Goal: Transaction & Acquisition: Obtain resource

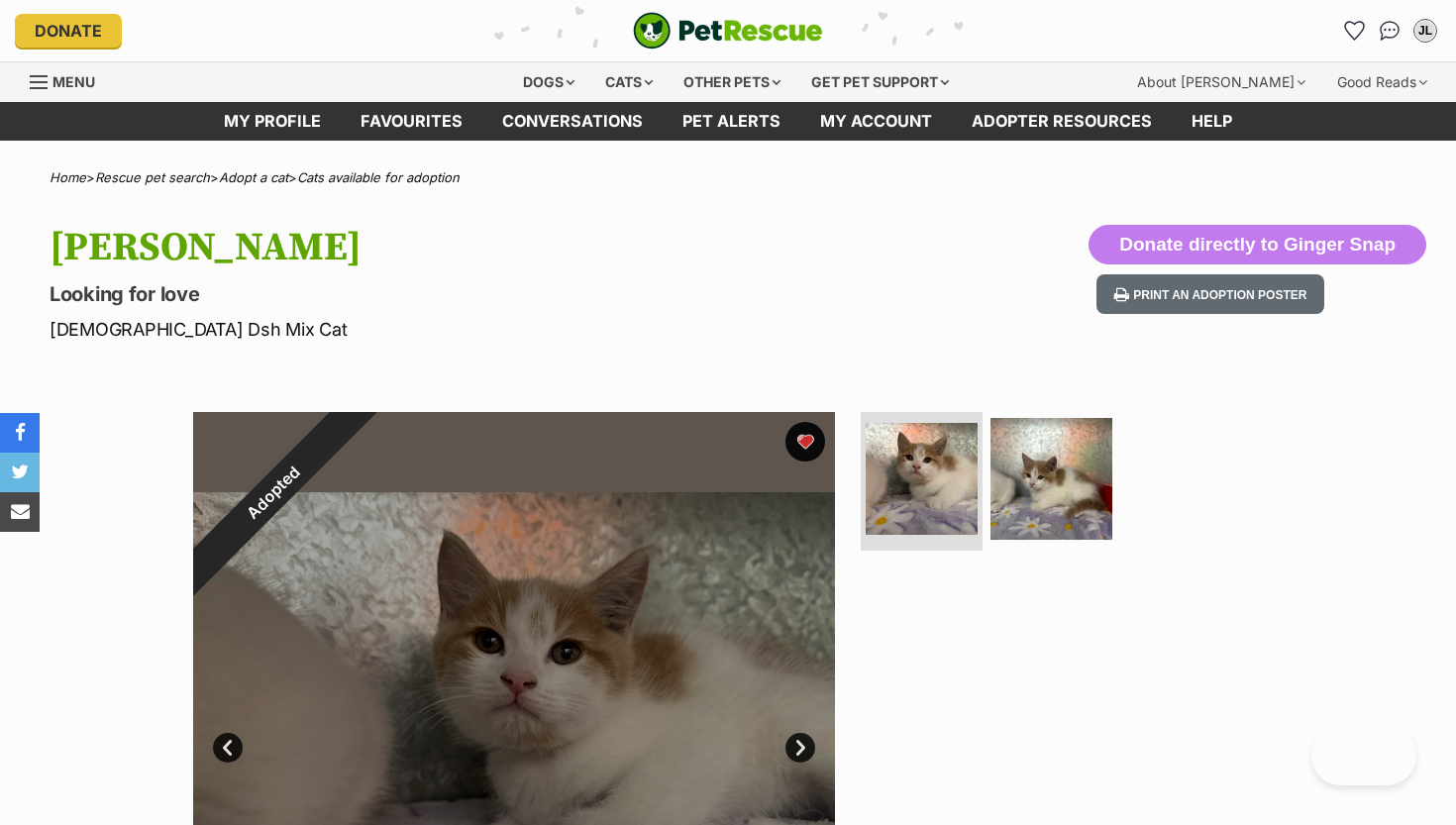
click at [354, 445] on div "Adopted" at bounding box center [273, 492] width 160 height 160
click at [1367, 33] on link "Favourites" at bounding box center [1353, 31] width 41 height 41
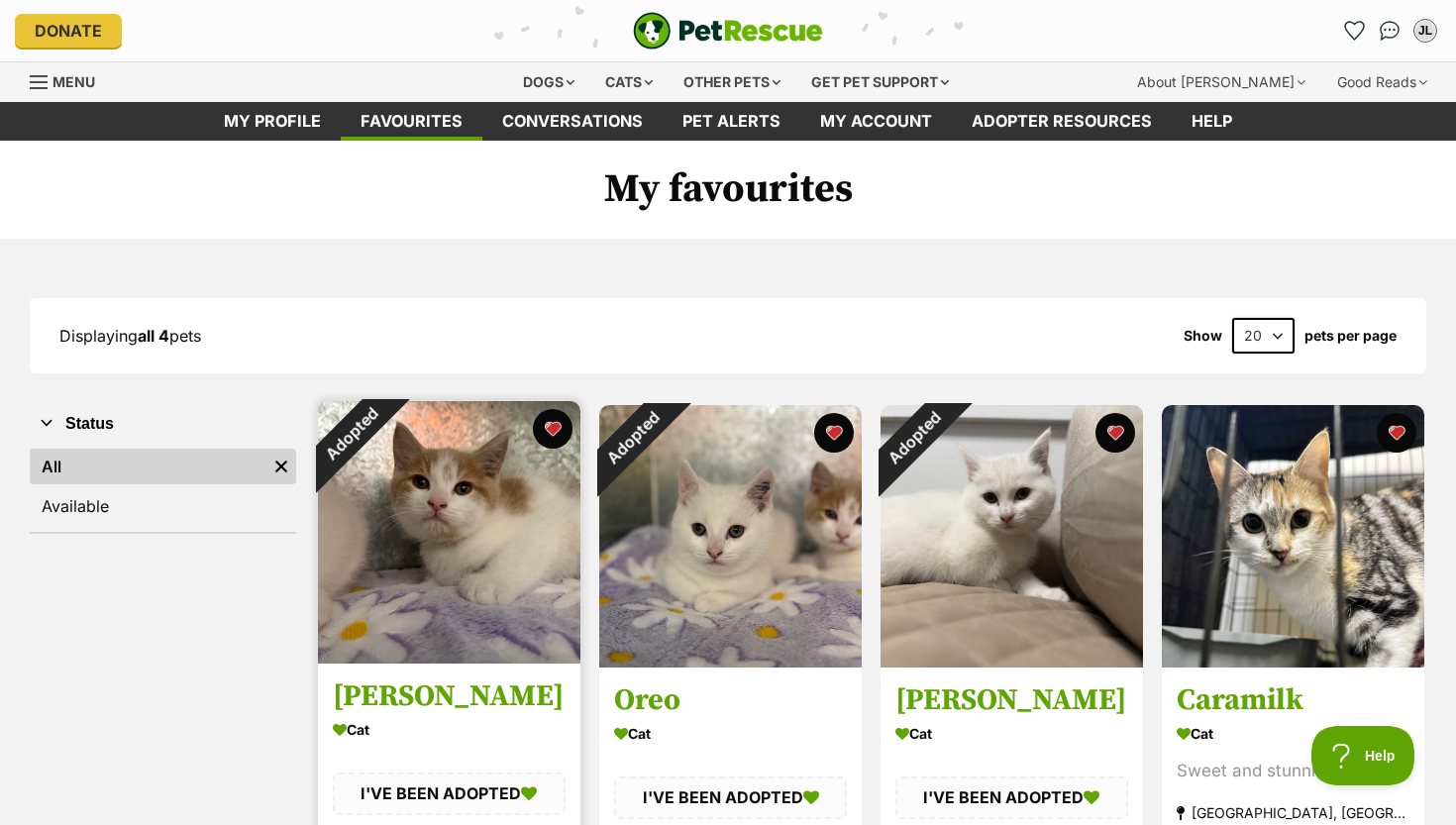
click at [384, 411] on div "Adopted" at bounding box center [351, 434] width 66 height 66
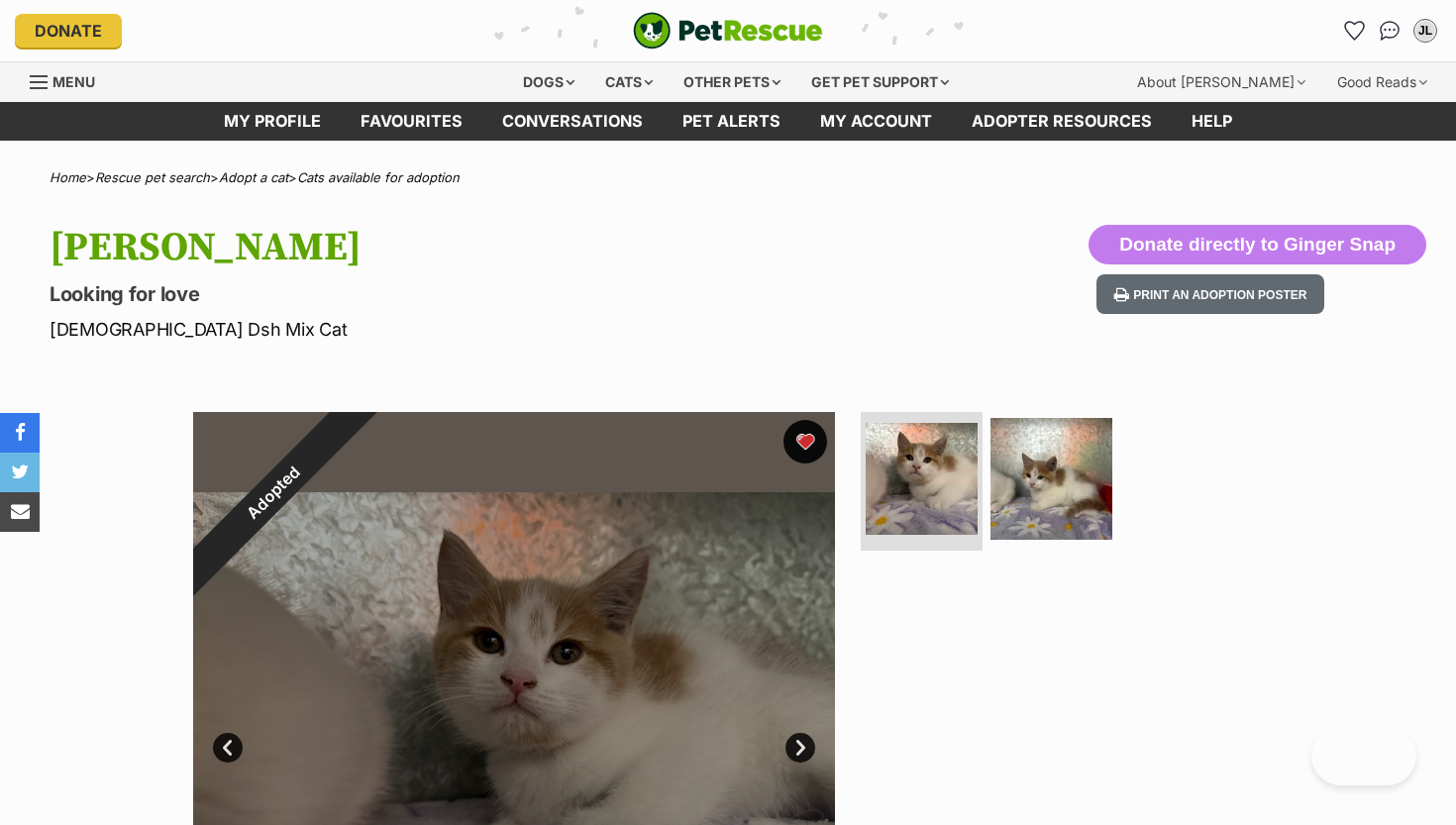
drag, startPoint x: 0, startPoint y: 0, endPoint x: 813, endPoint y: 456, distance: 932.2
click at [813, 456] on button "favourite" at bounding box center [805, 442] width 44 height 44
click at [1350, 28] on icon "Favourites" at bounding box center [1354, 30] width 24 height 23
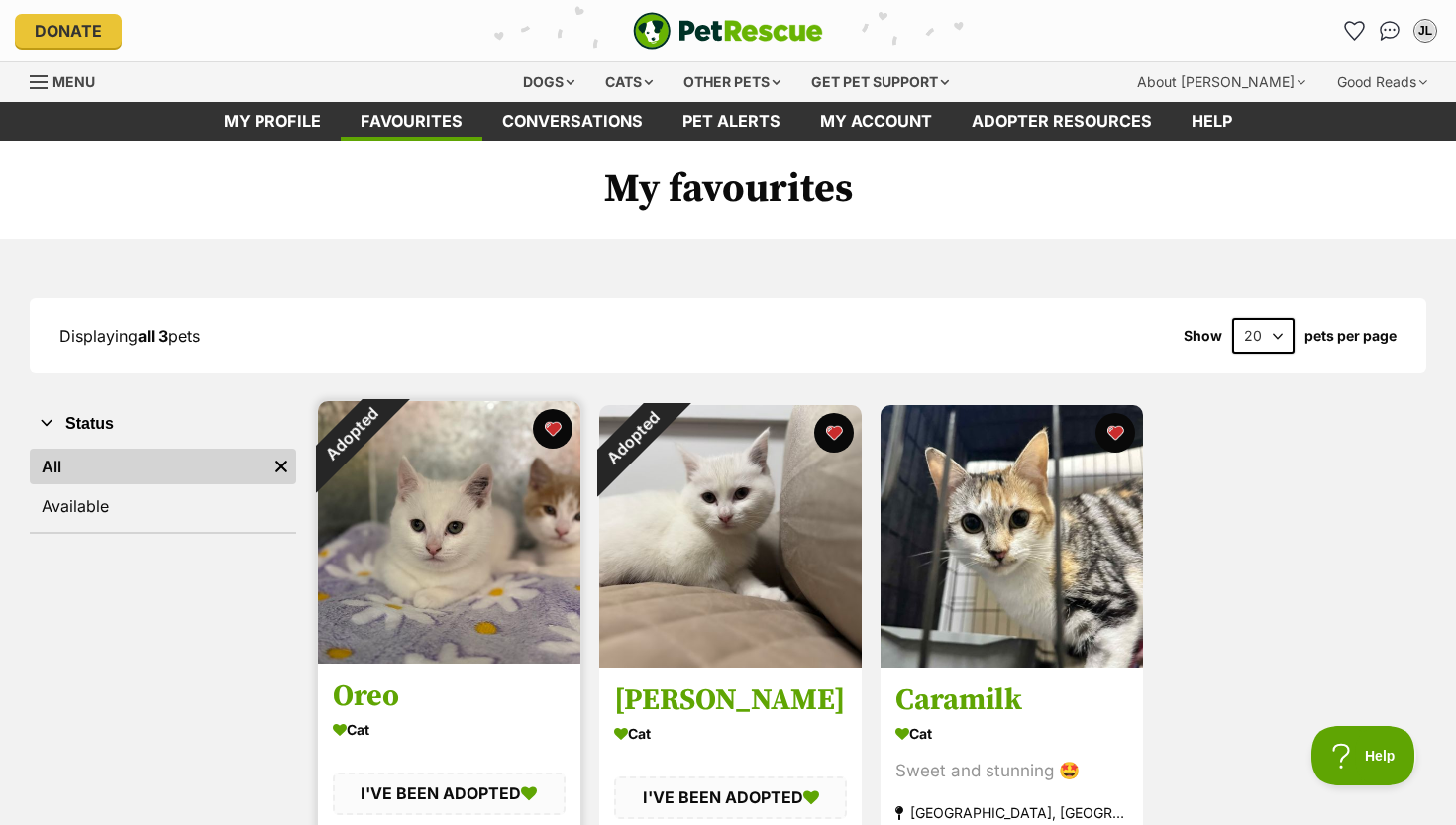
click at [410, 493] on div "Adopted" at bounding box center [351, 434] width 118 height 118
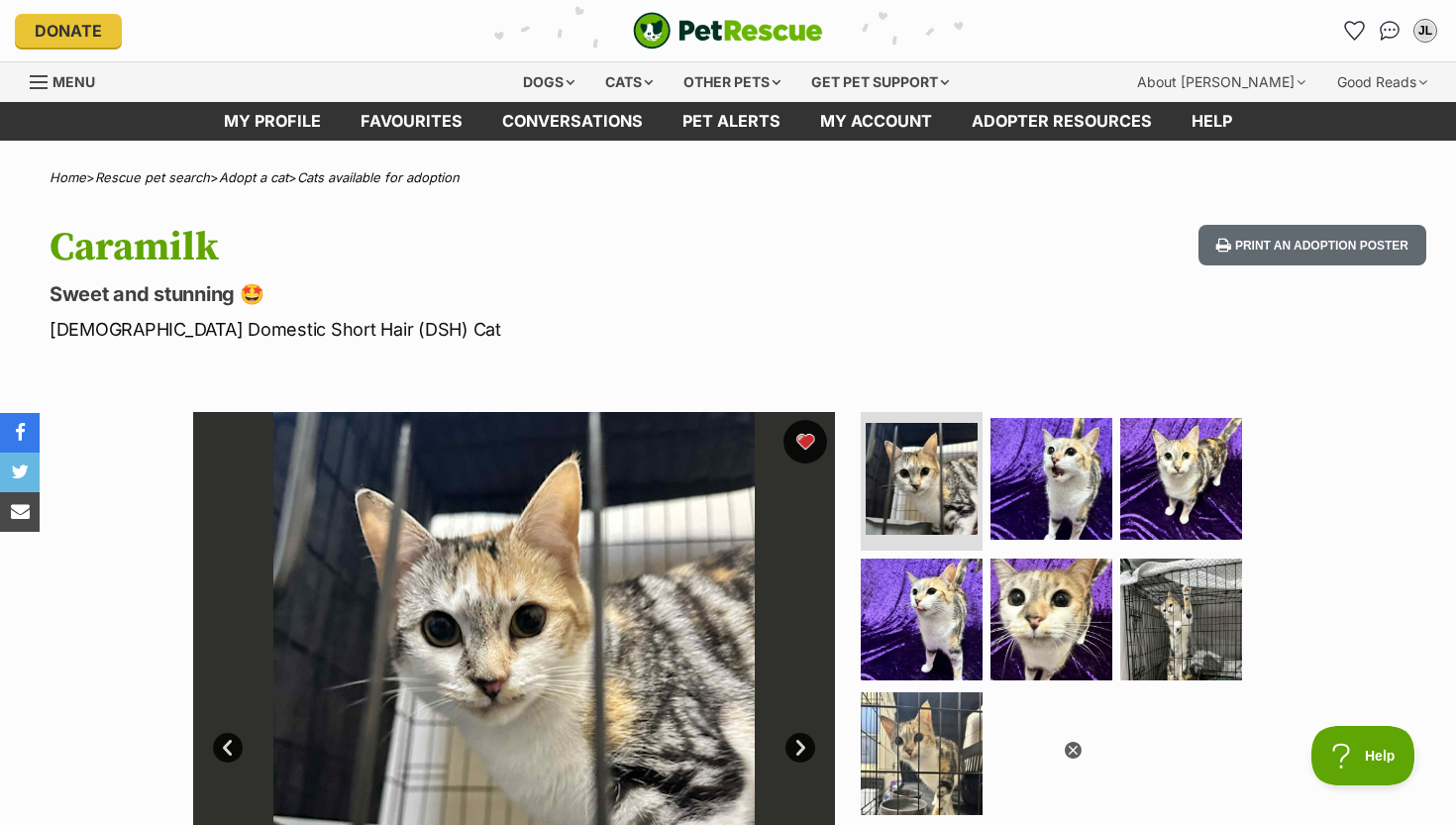
click at [814, 438] on button "favourite" at bounding box center [805, 442] width 44 height 44
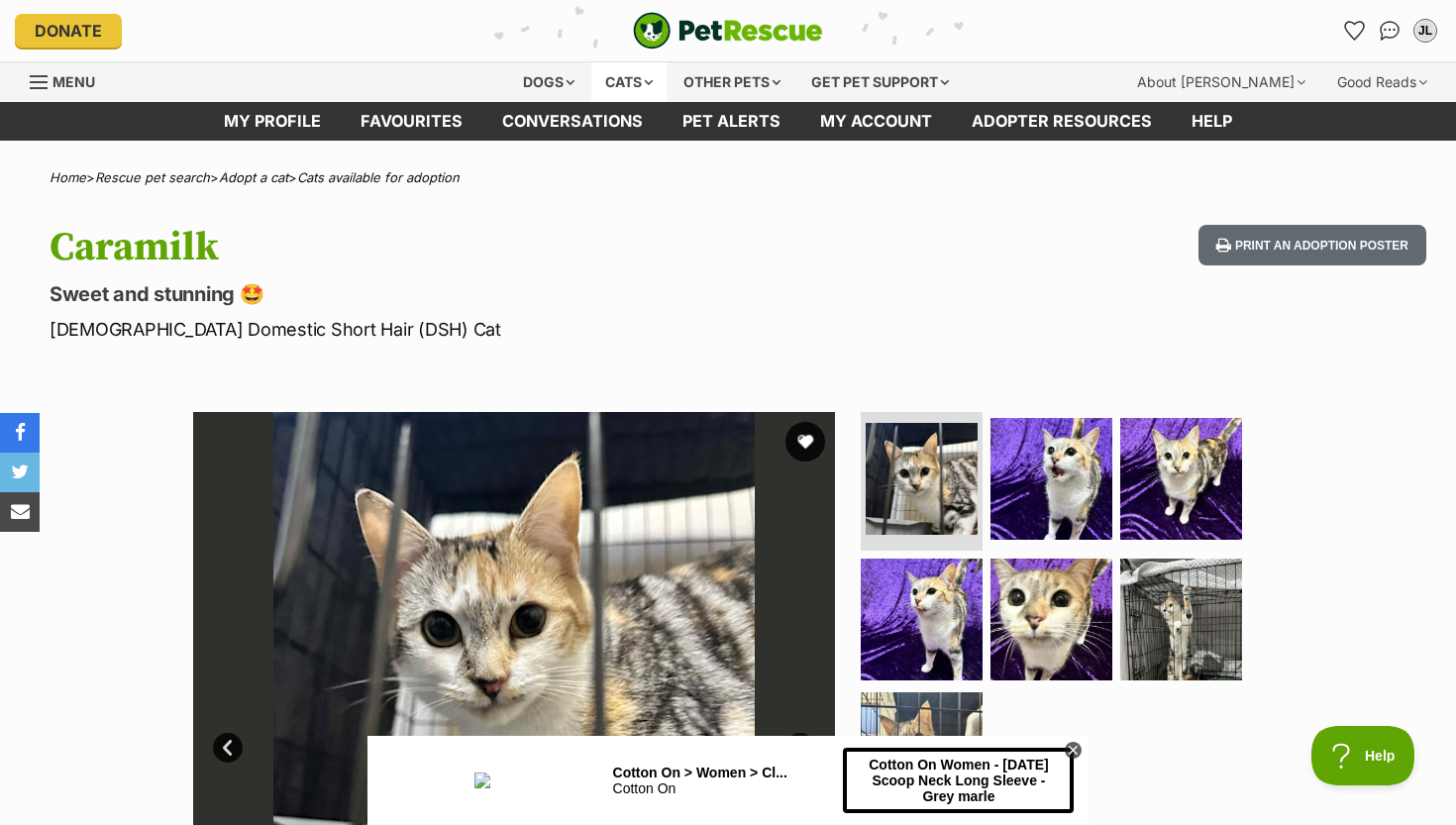
click at [601, 75] on div "Cats" at bounding box center [628, 82] width 75 height 40
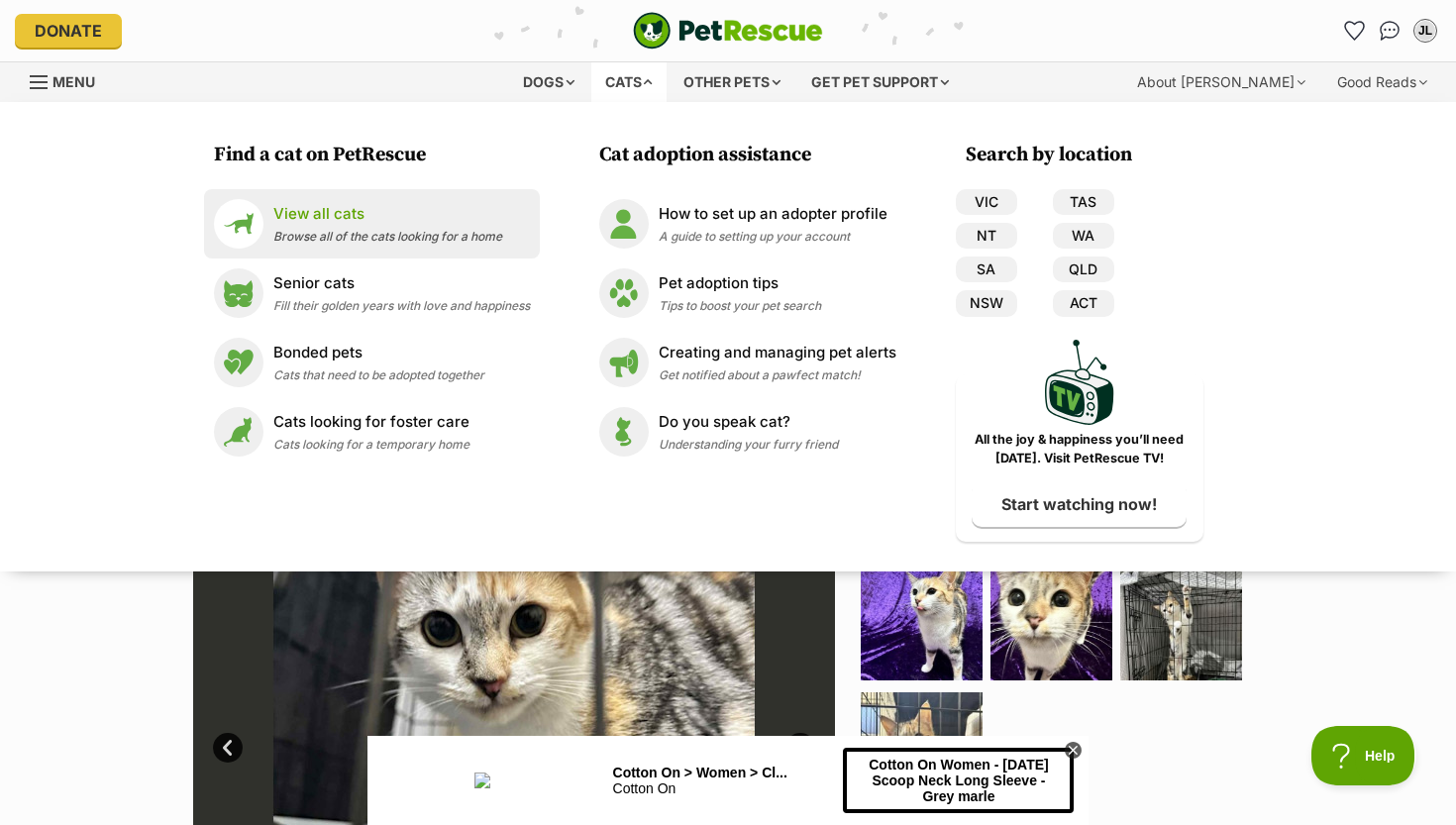
click at [364, 228] on div "View all cats Browse all of the cats looking for a home" at bounding box center [387, 224] width 229 height 43
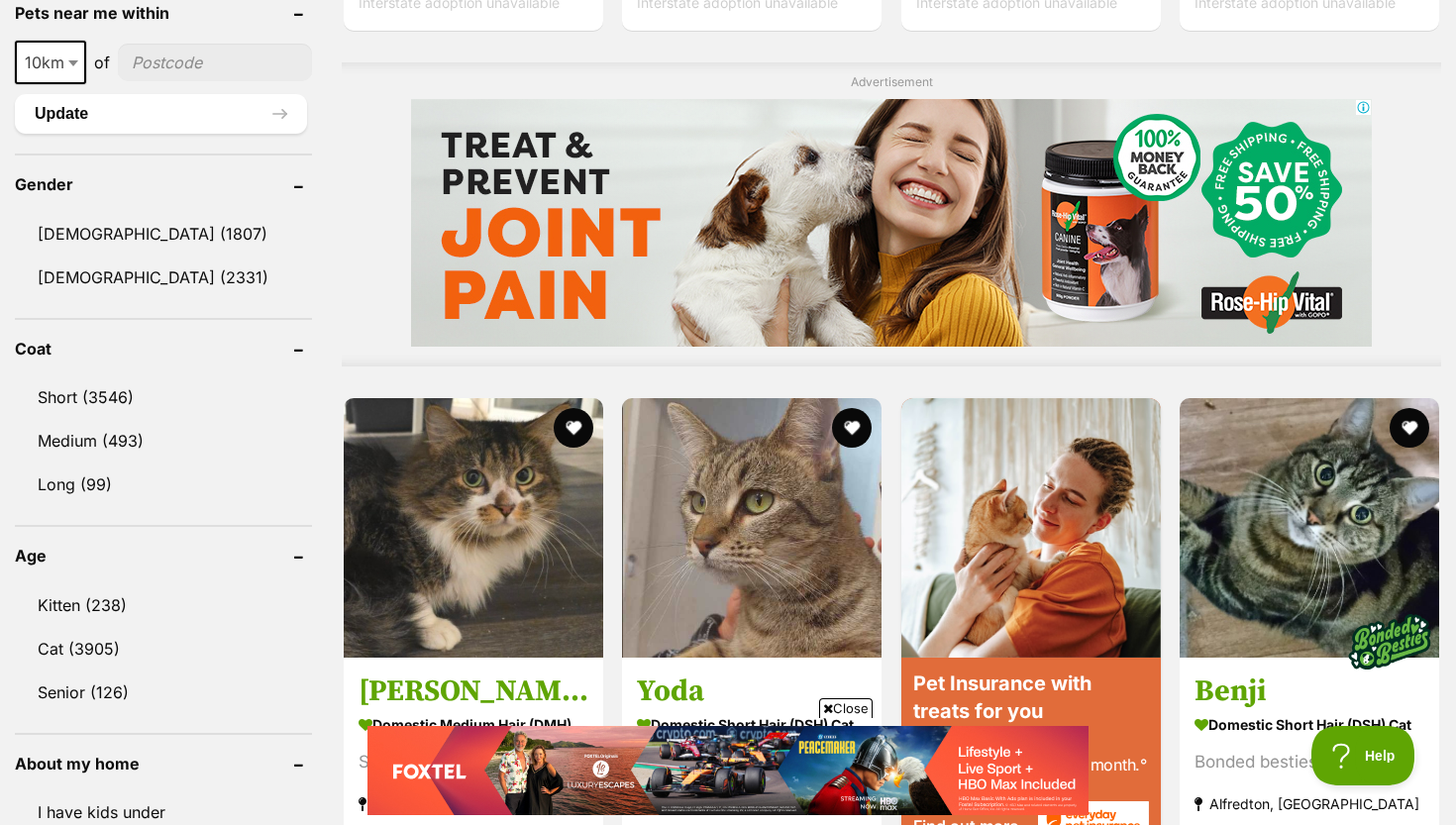
scroll to position [1607, 0]
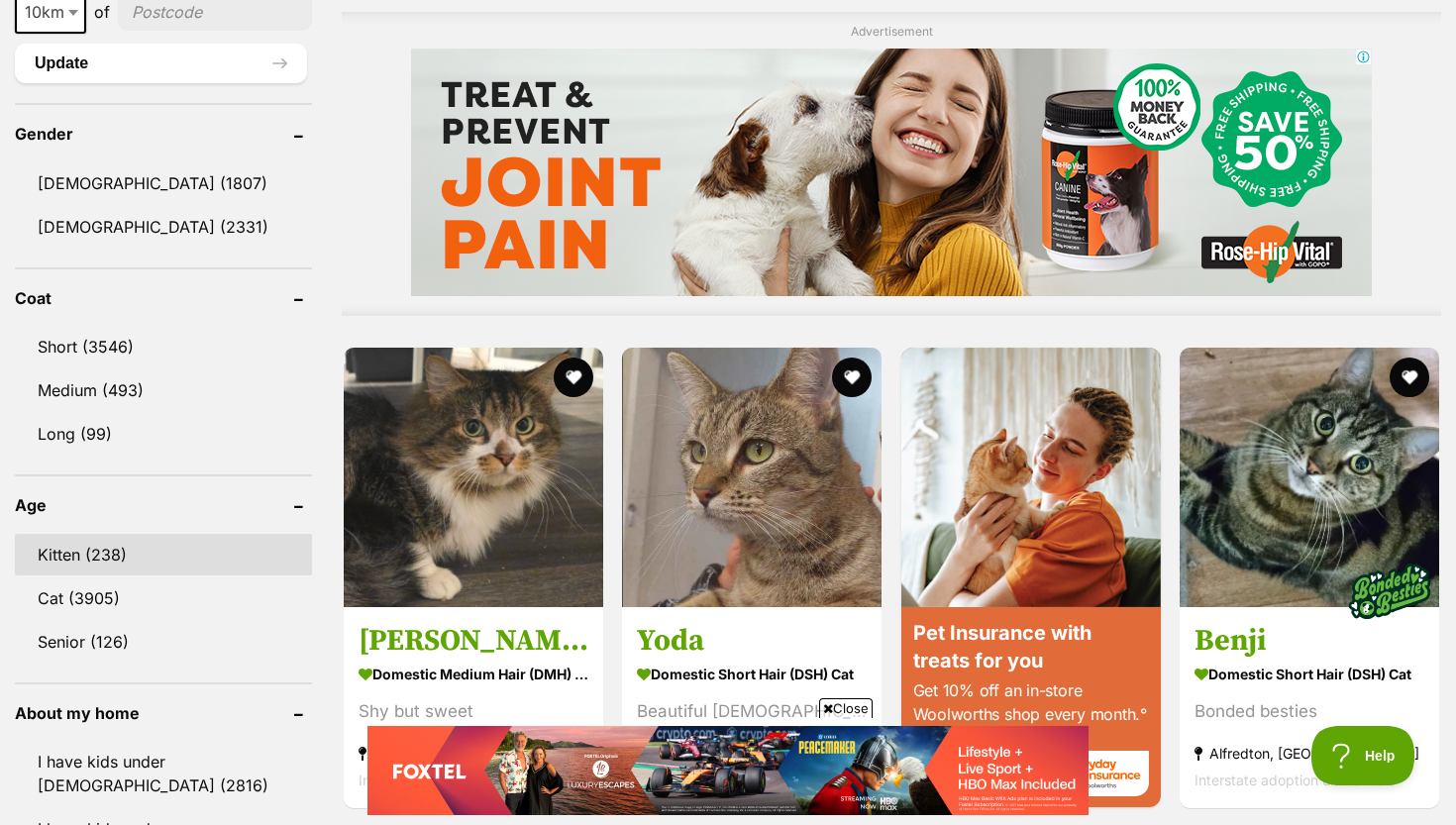
click at [96, 542] on link "Kitten (238)" at bounding box center [163, 555] width 297 height 42
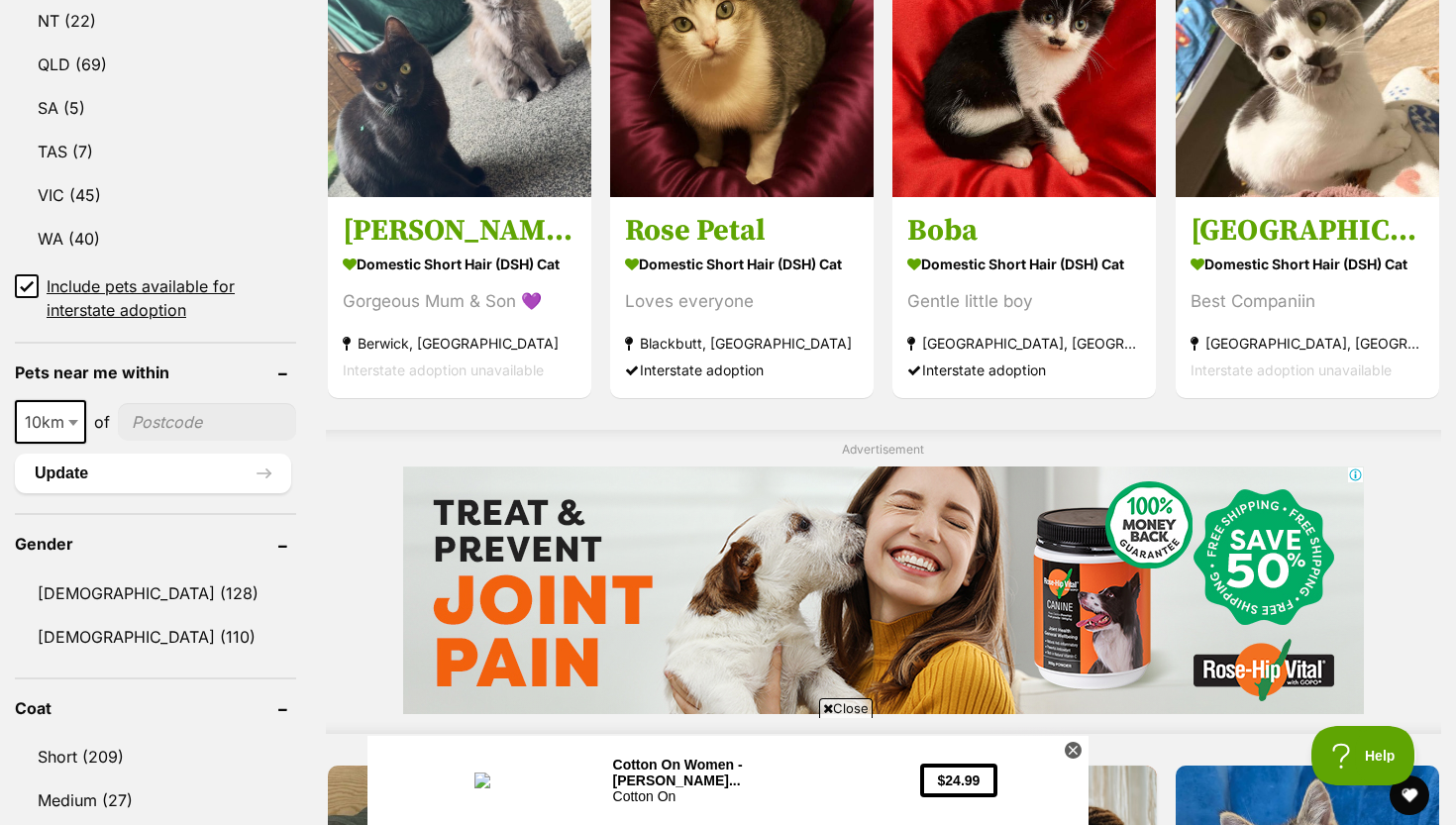
click at [137, 418] on input"] "postcode" at bounding box center [207, 422] width 178 height 38
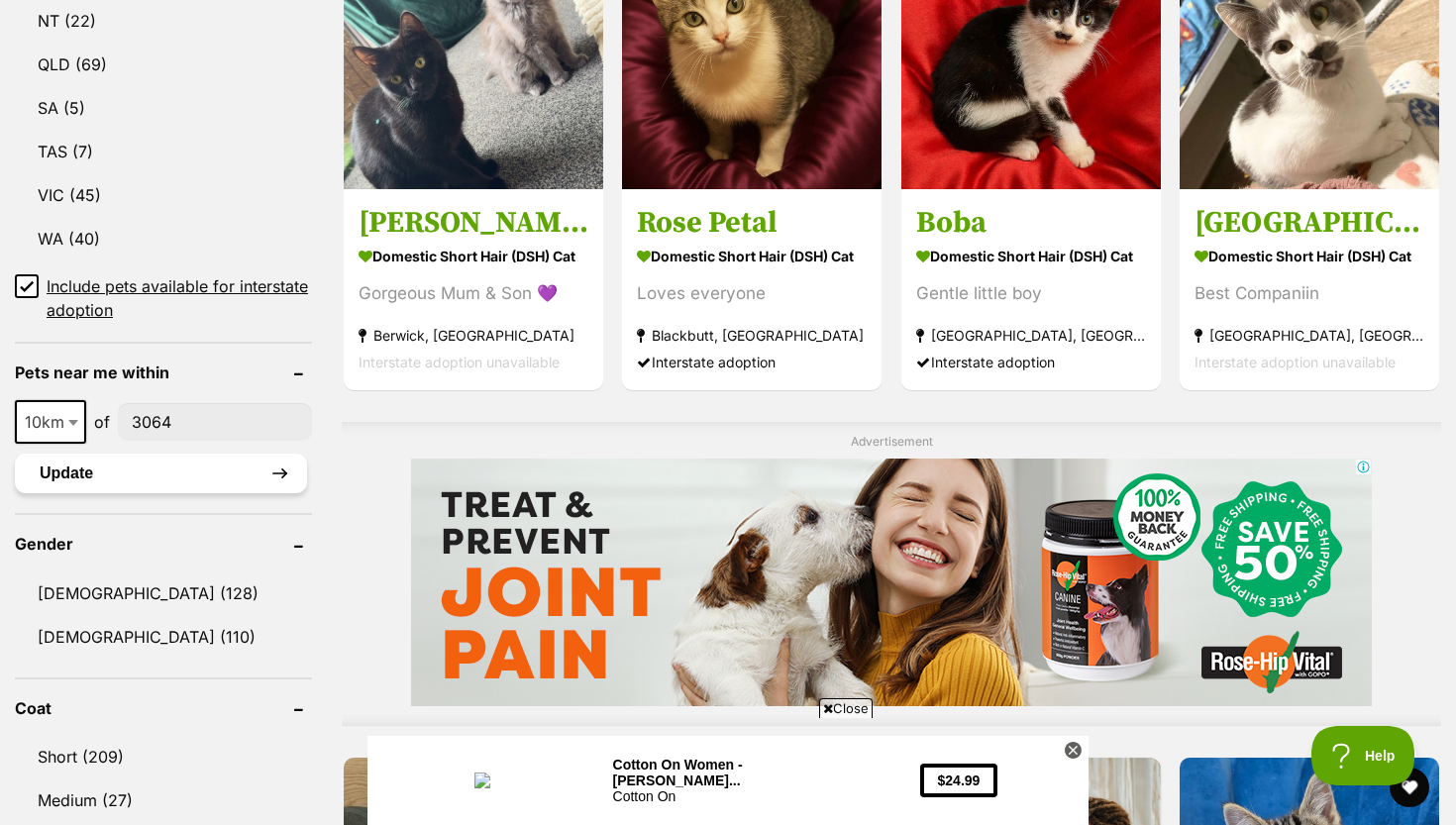
type input"] "3064"
click at [105, 470] on button "Update" at bounding box center [161, 474] width 292 height 40
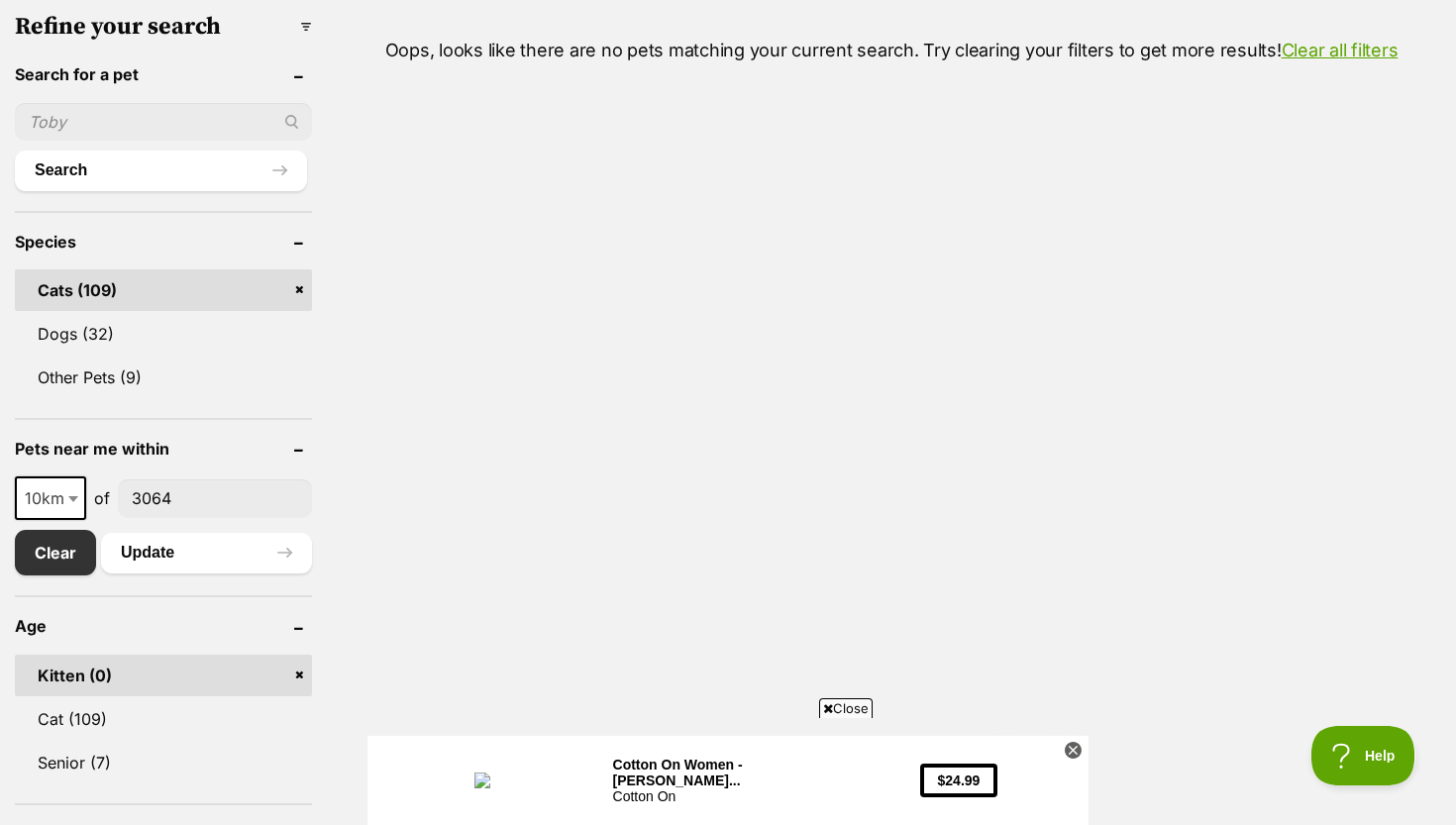
click at [68, 497] on b at bounding box center [73, 499] width 10 height 6
select select "25"
click at [169, 547] on button "Update" at bounding box center [206, 553] width 211 height 40
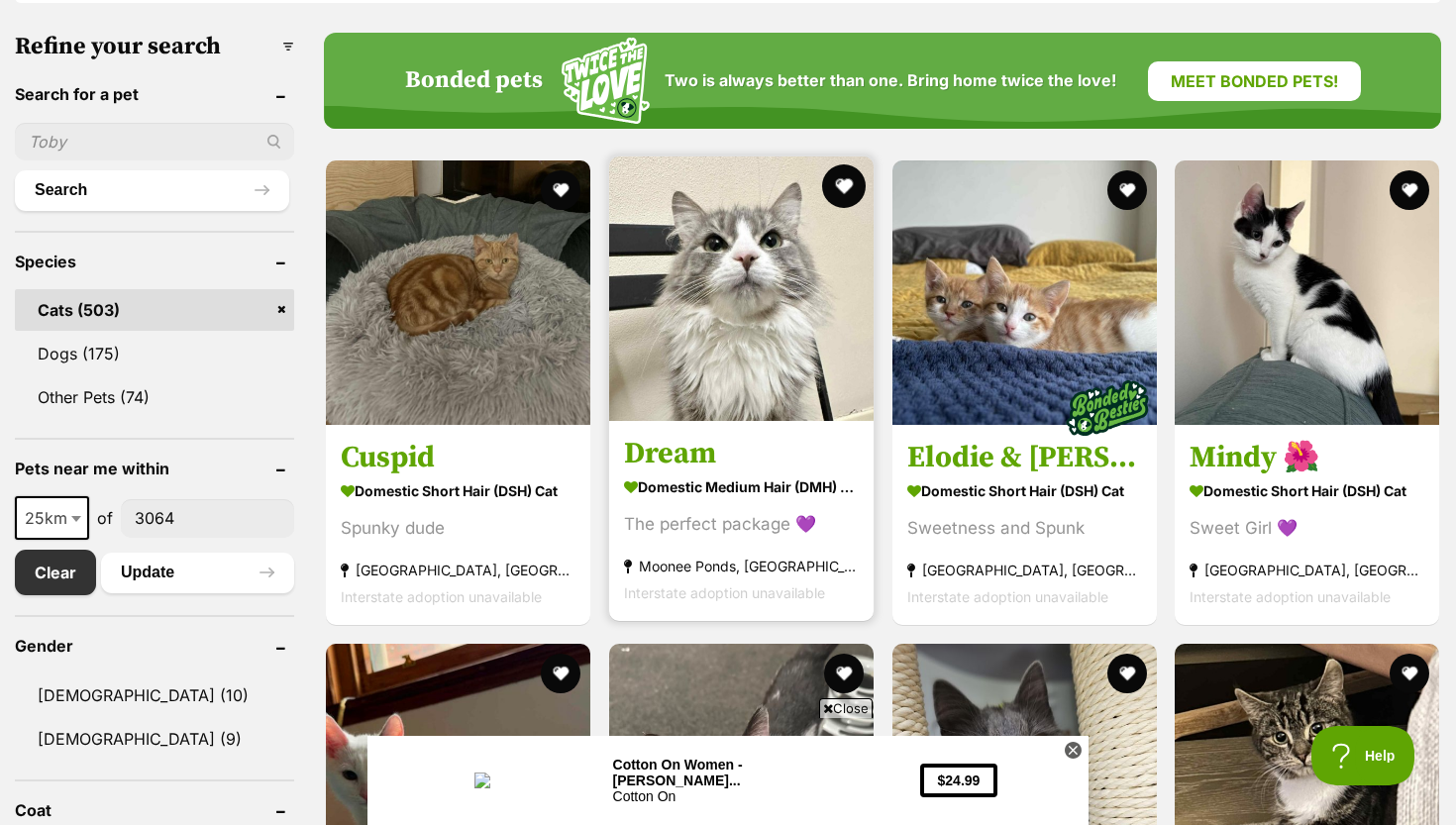
click at [822, 188] on button "favourite" at bounding box center [844, 186] width 44 height 44
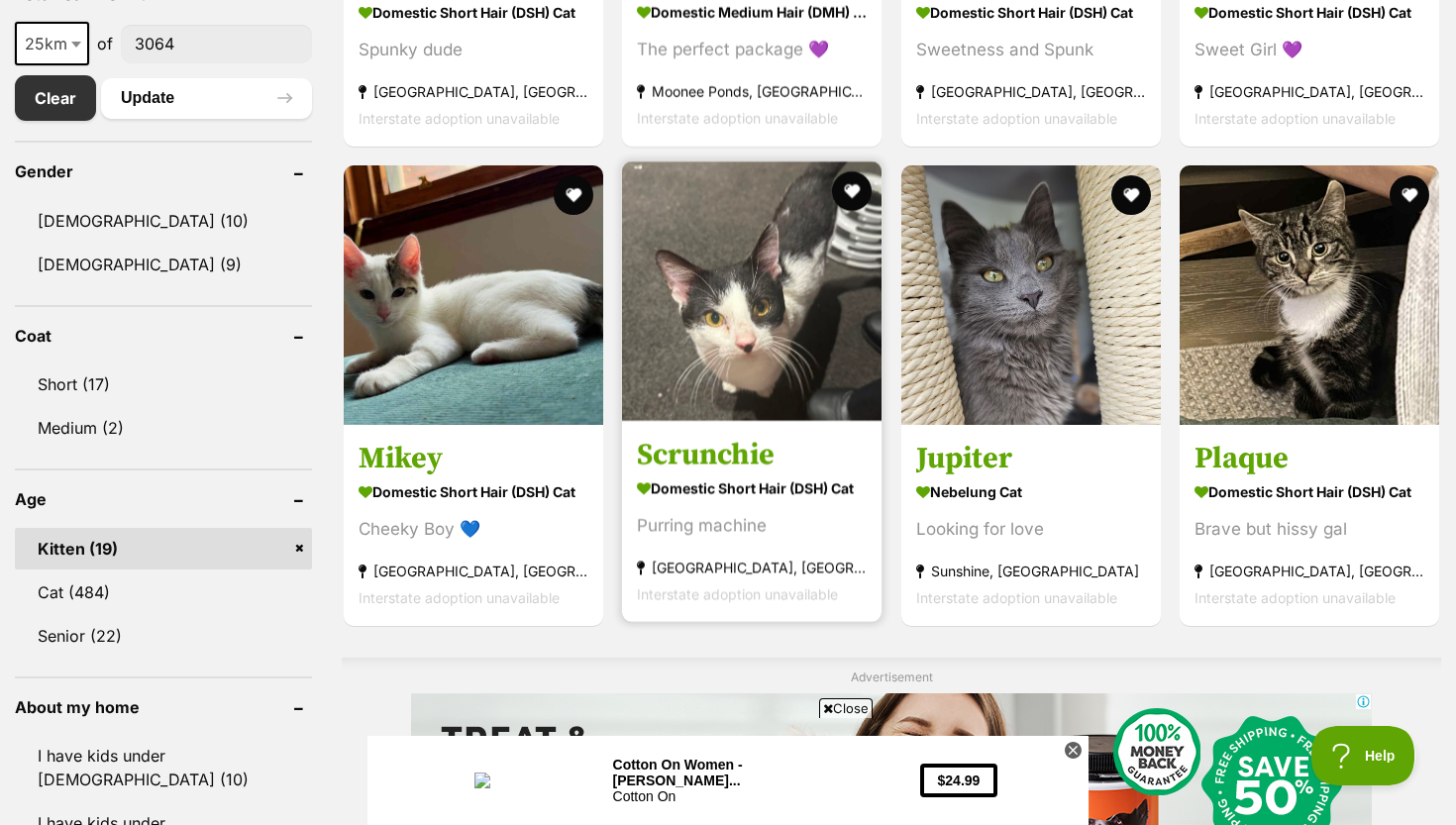
scroll to position [1086, 0]
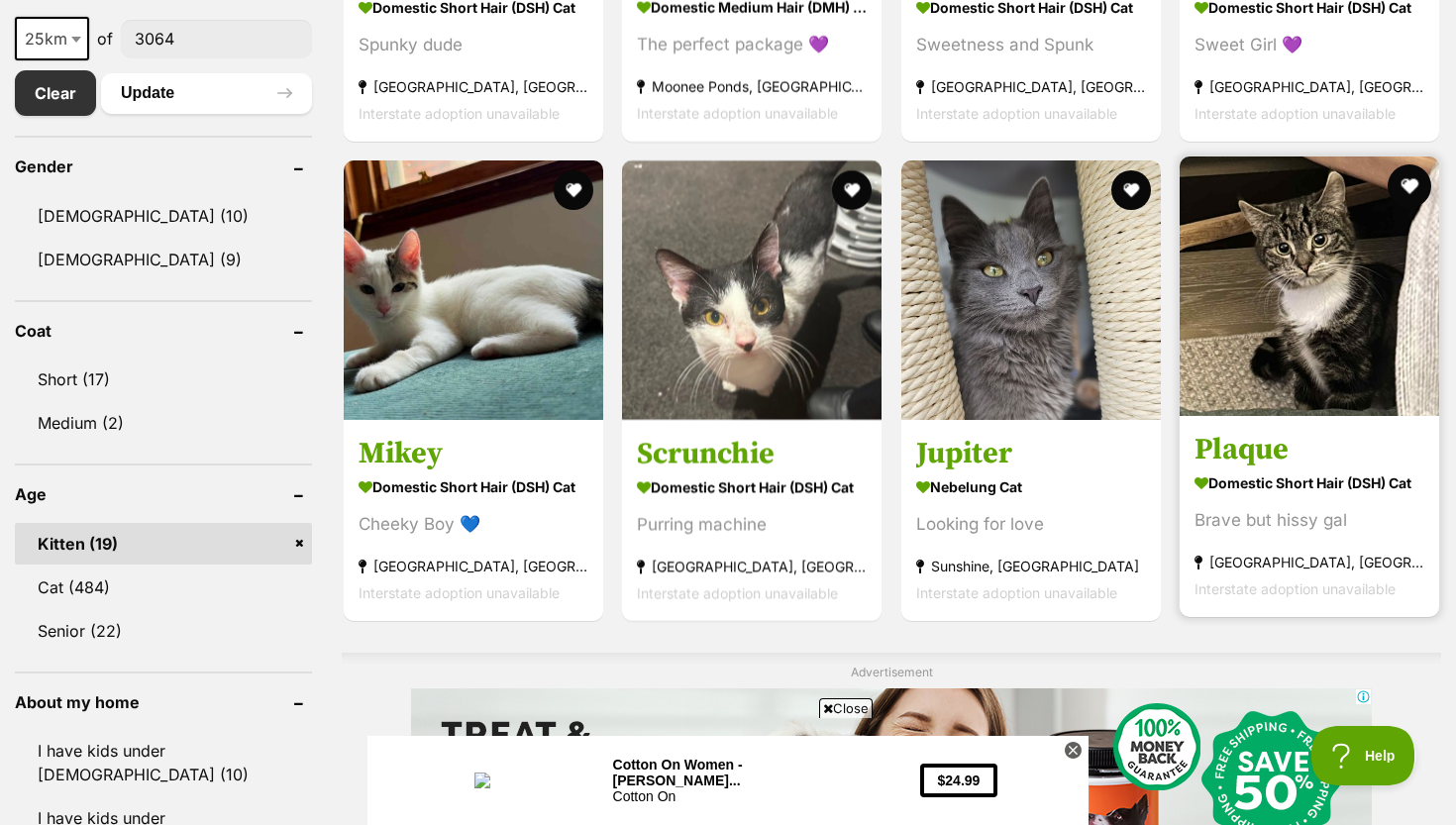
click at [1405, 185] on button "favourite" at bounding box center [1410, 186] width 44 height 44
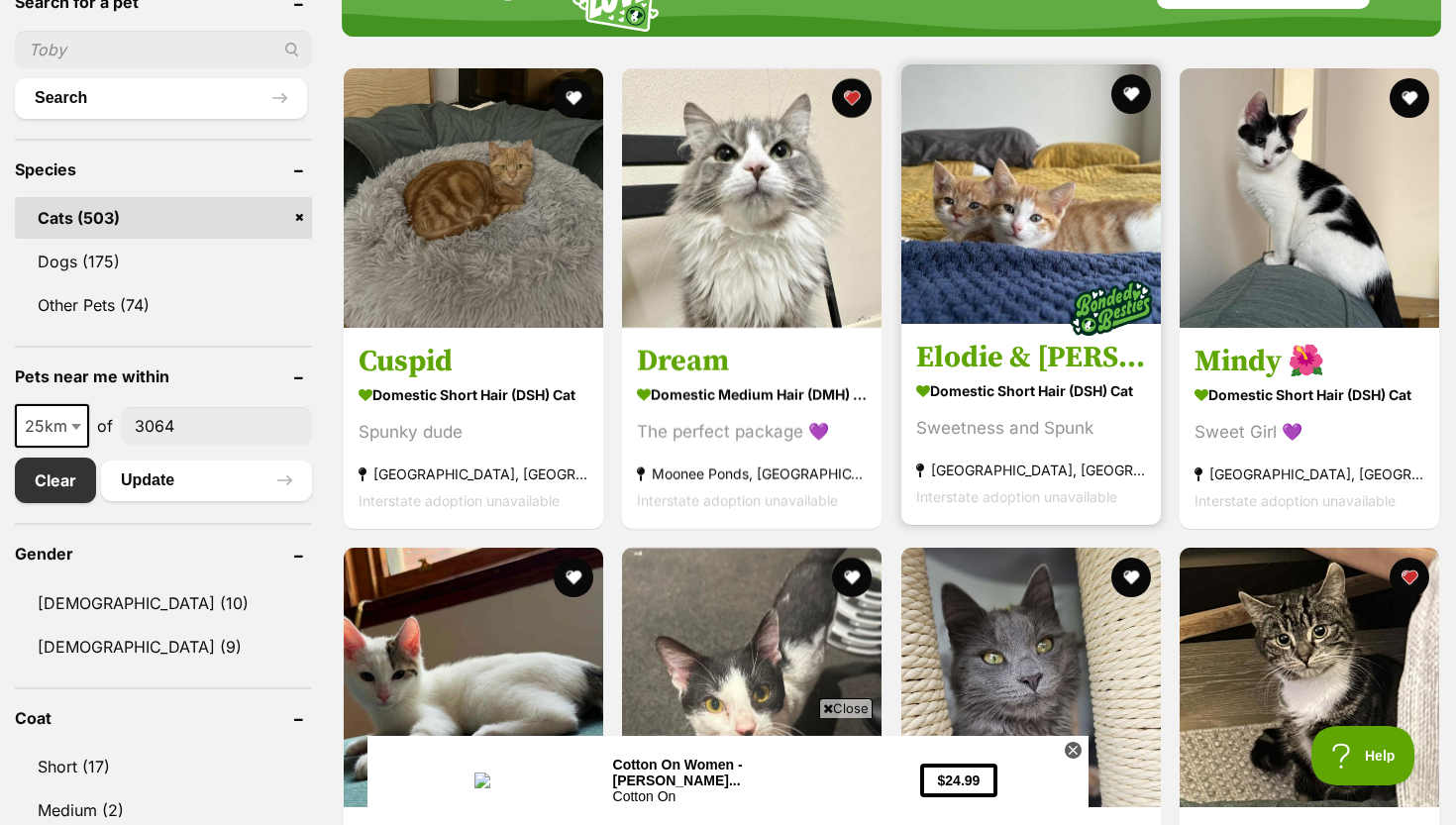
scroll to position [570, 0]
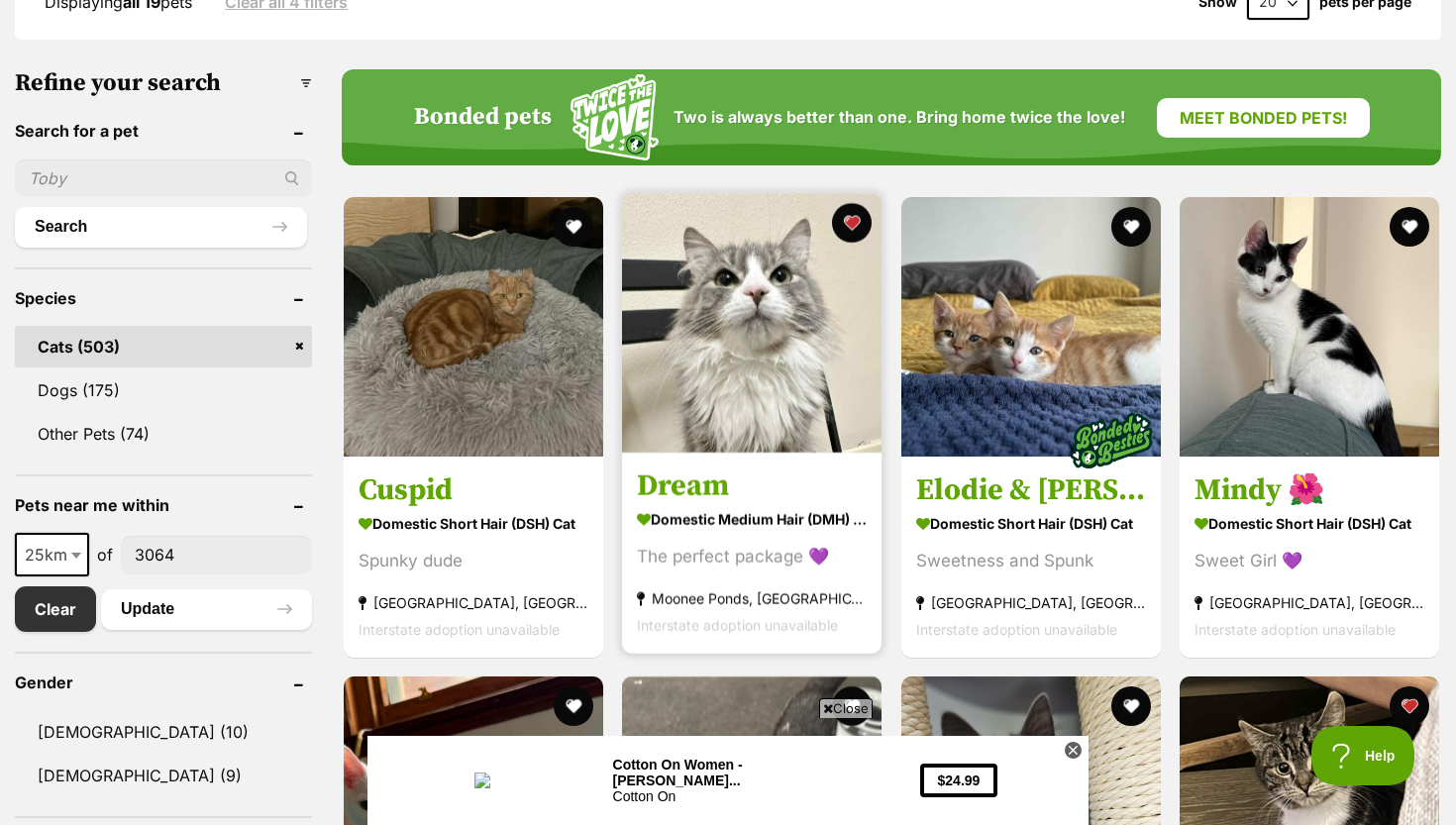
click at [845, 385] on img at bounding box center [752, 323] width 260 height 260
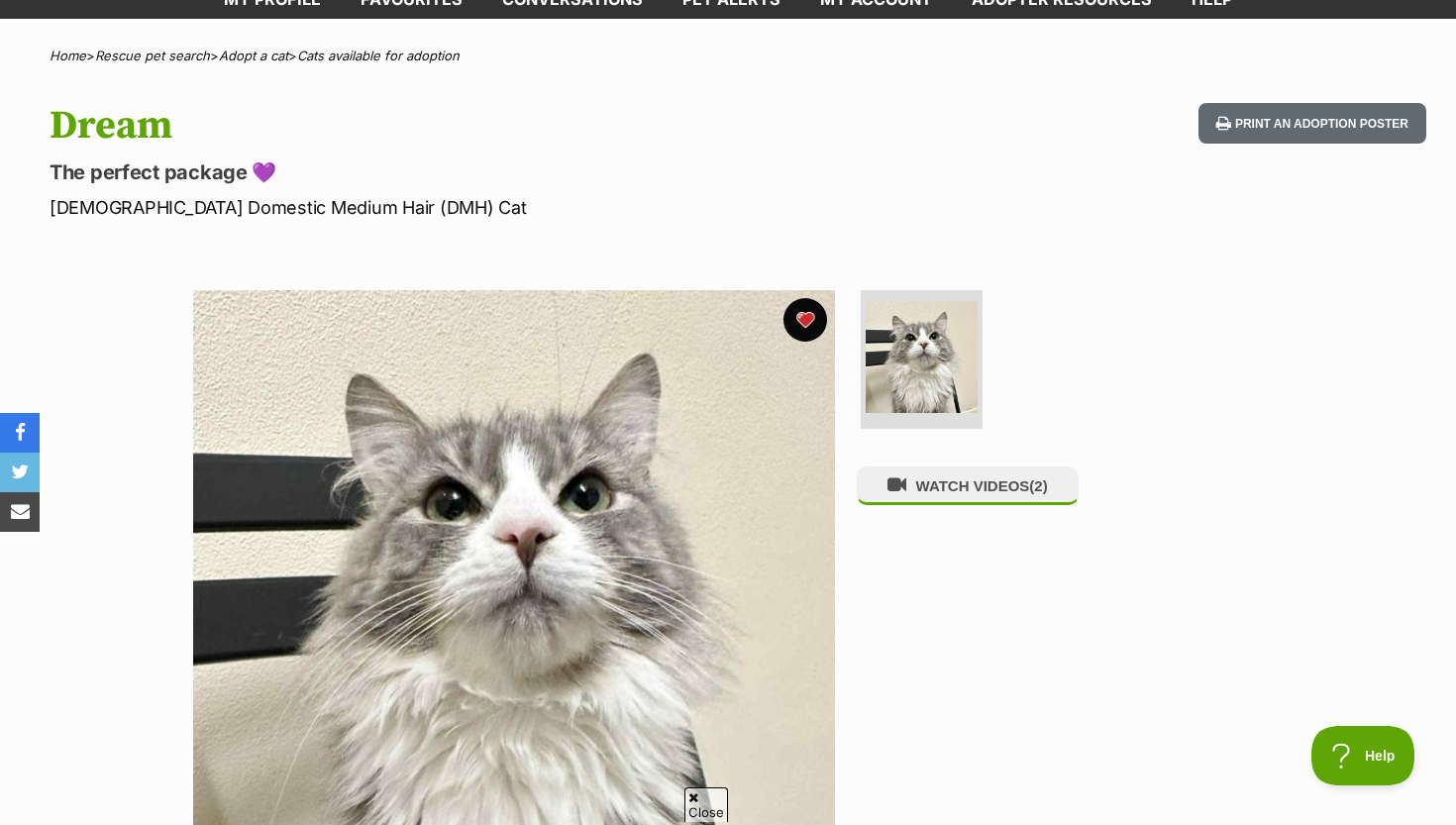
click at [796, 326] on button "favourite" at bounding box center [805, 320] width 44 height 44
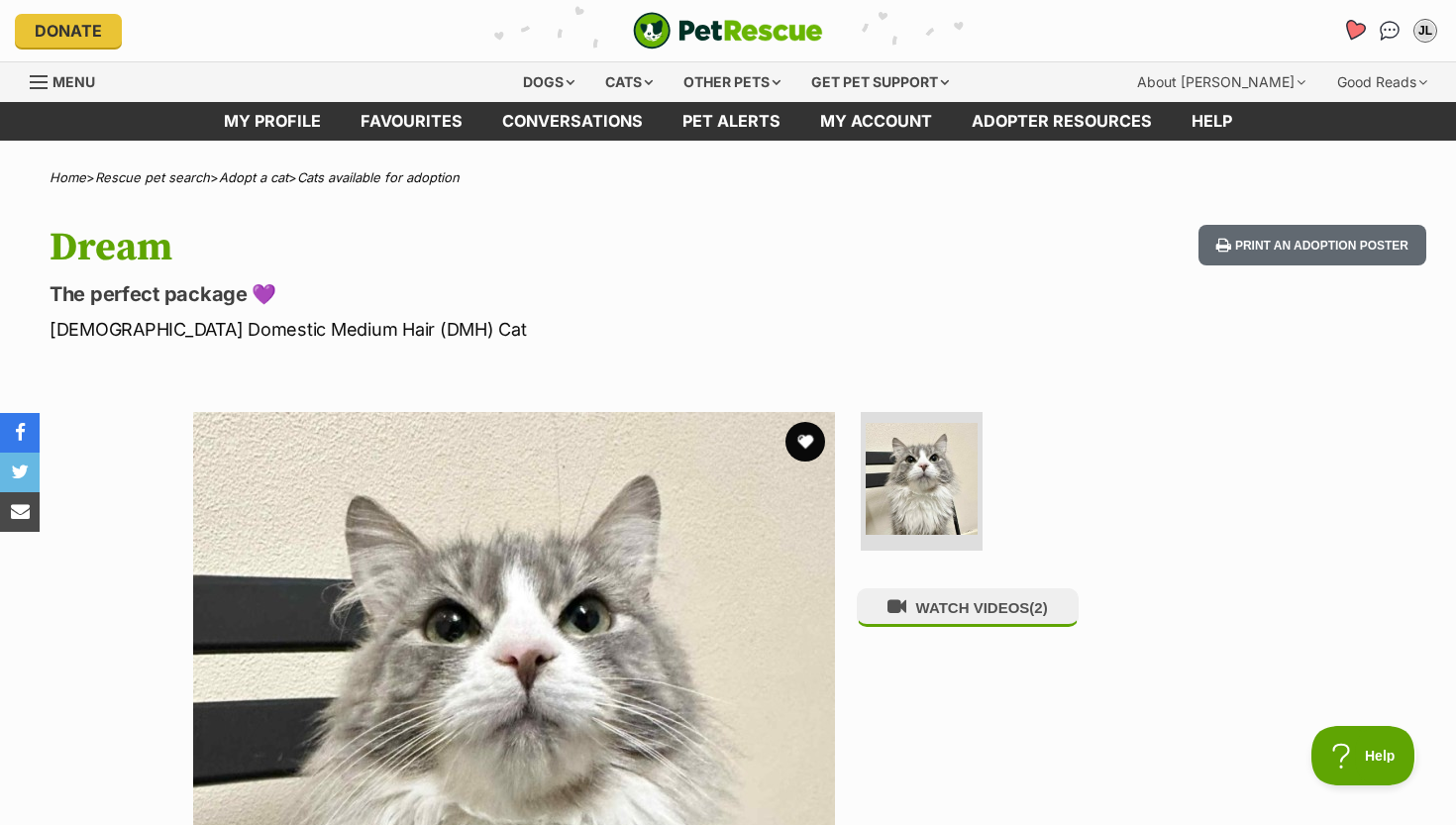
click at [1357, 28] on icon "Favourites" at bounding box center [1354, 30] width 24 height 23
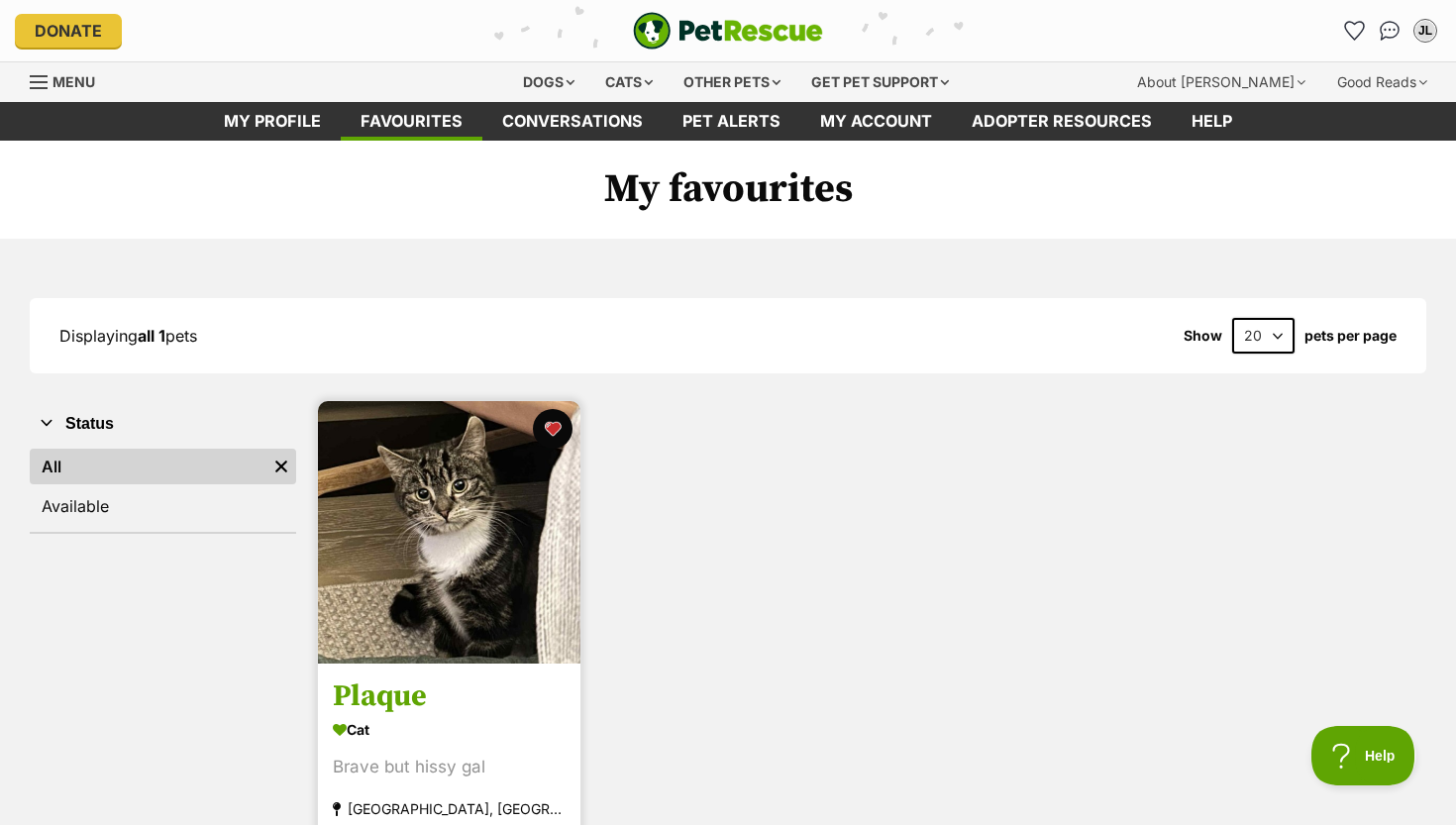
click at [485, 639] on img at bounding box center [449, 532] width 262 height 262
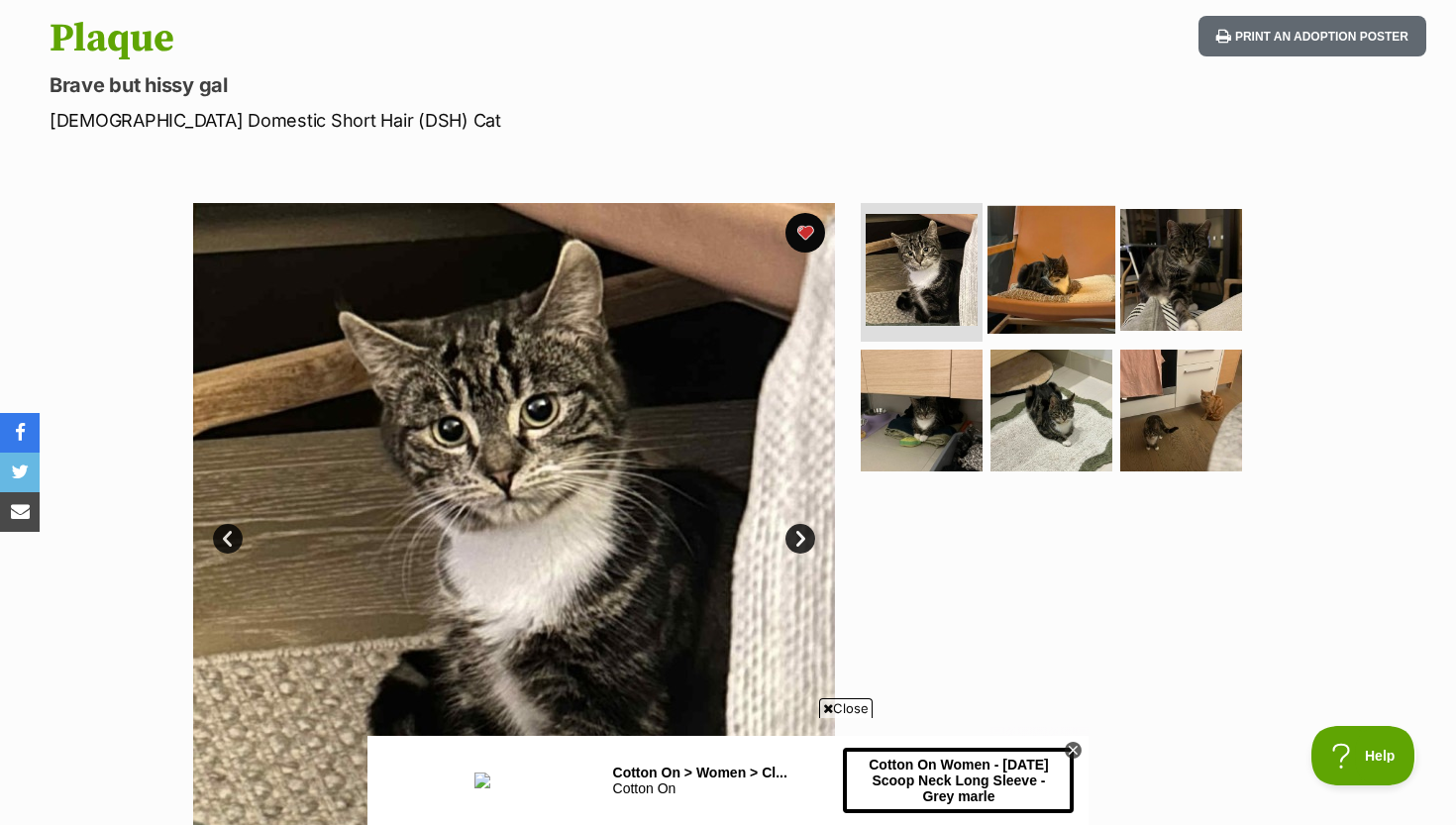
click at [1036, 262] on img at bounding box center [1052, 270] width 128 height 128
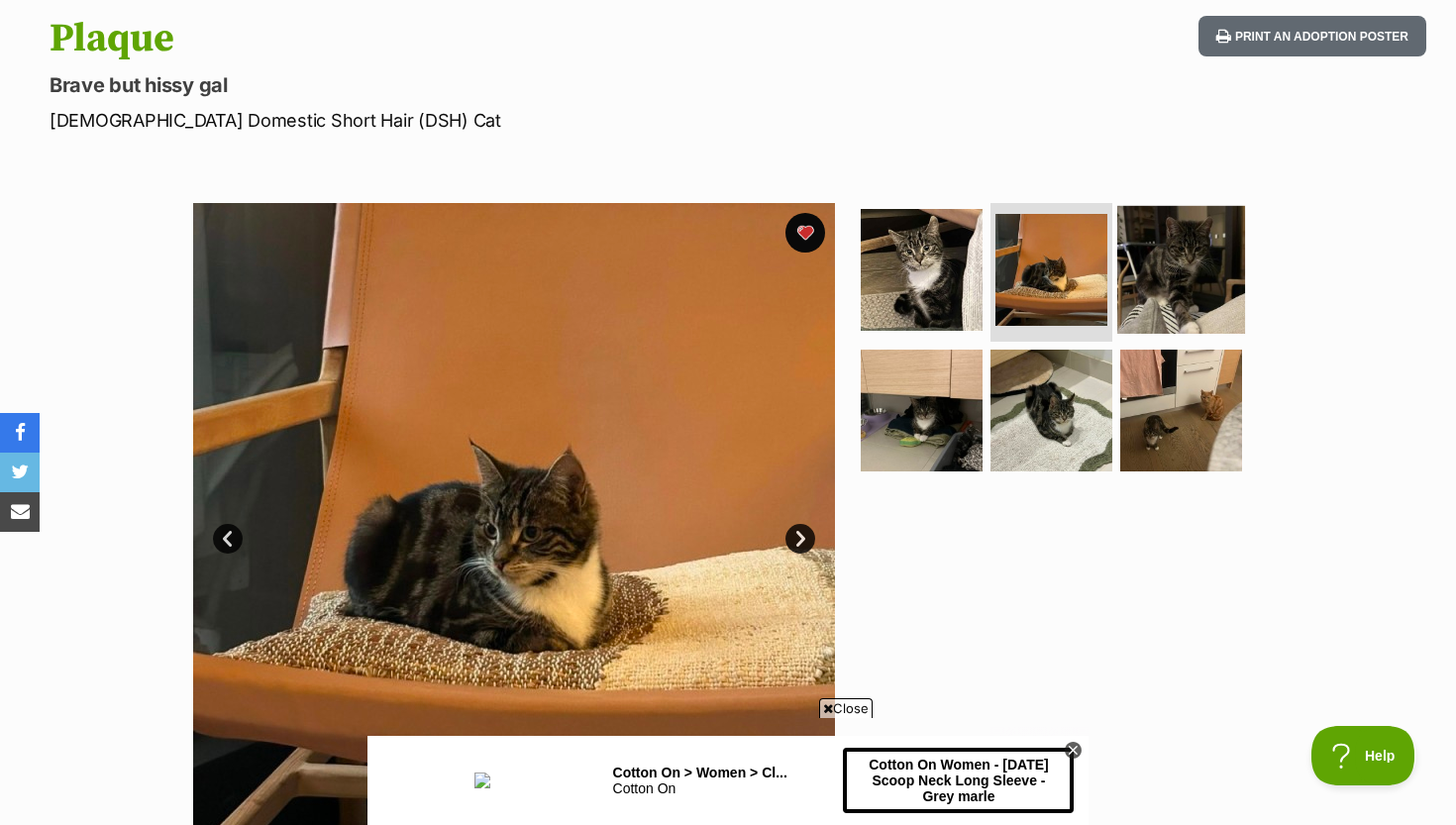
click at [1171, 262] on img at bounding box center [1181, 270] width 128 height 128
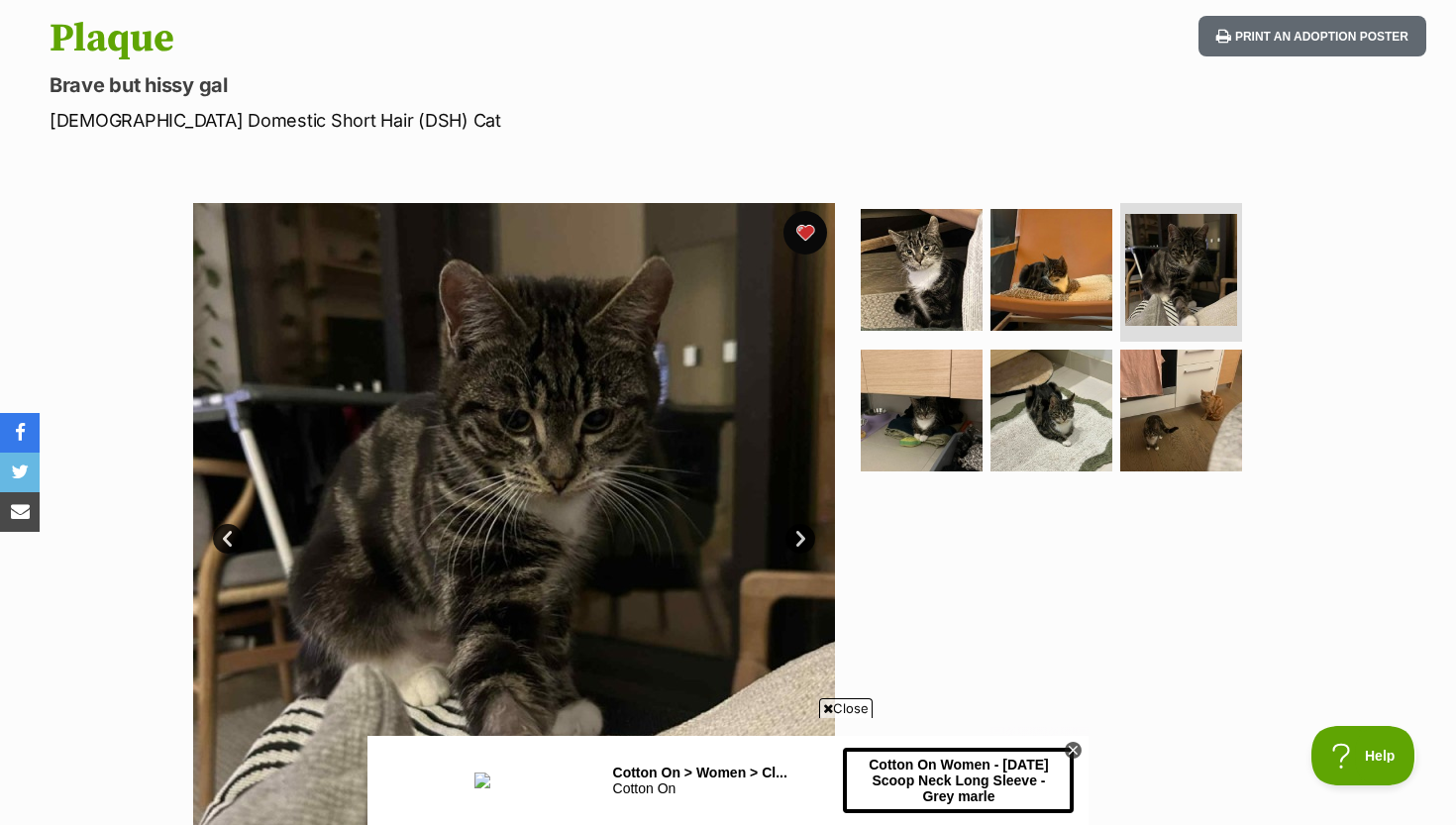
click at [796, 222] on button "favourite" at bounding box center [805, 233] width 44 height 44
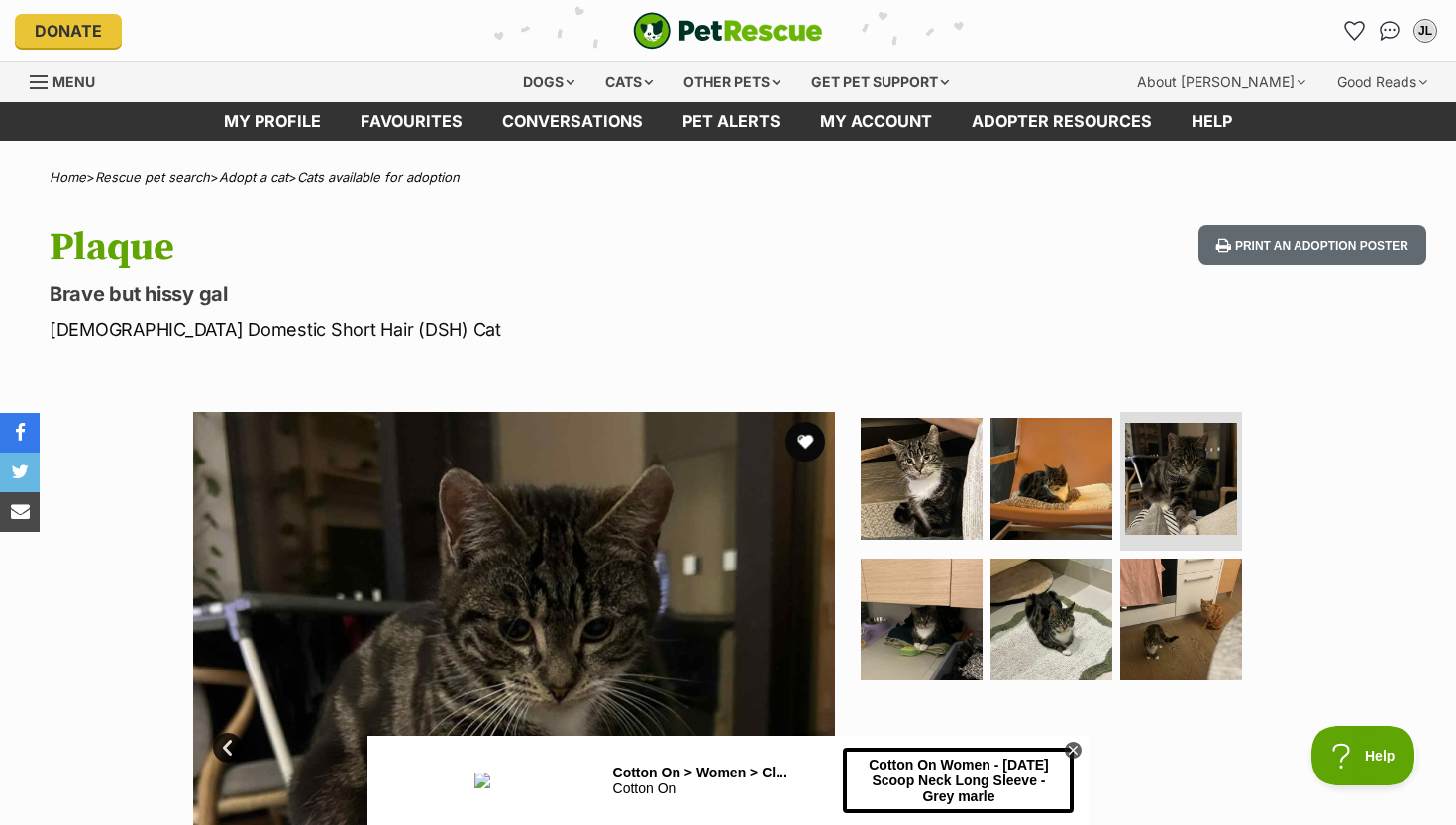
click at [1339, 22] on li "Account quick links" at bounding box center [1354, 31] width 32 height 32
click at [1348, 22] on icon "Favourites" at bounding box center [1354, 30] width 24 height 23
